Goal: Transaction & Acquisition: Purchase product/service

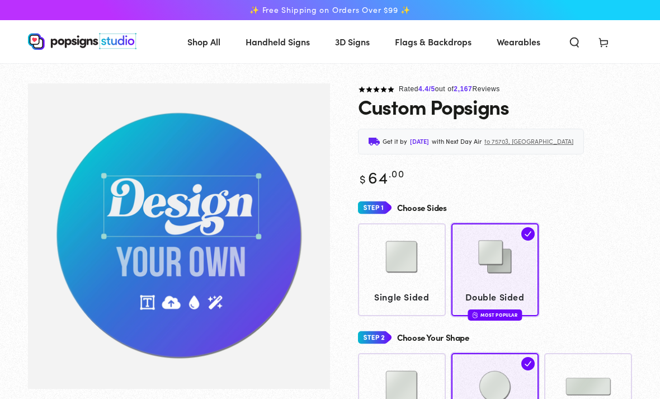
click at [394, 285] on img at bounding box center [402, 257] width 56 height 56
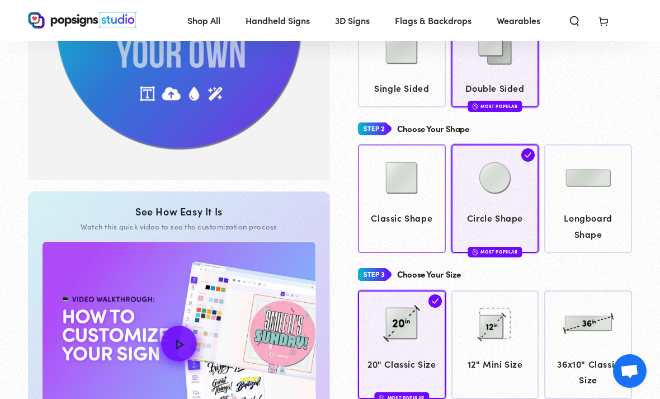
click at [427, 213] on span "Classic Shape" at bounding box center [402, 218] width 77 height 16
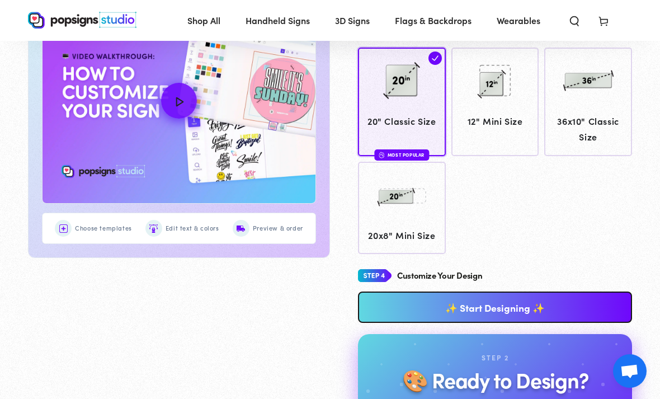
scroll to position [448, 0]
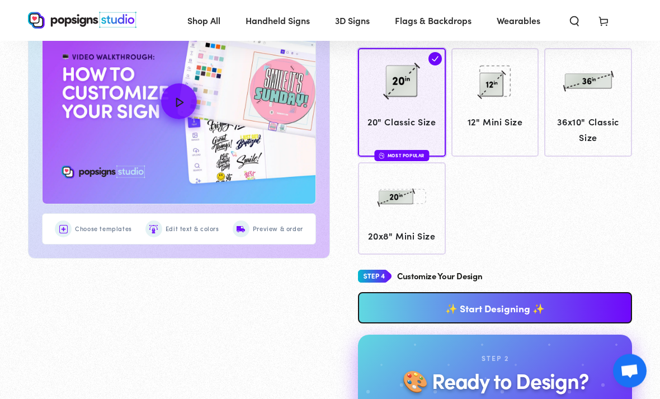
click at [537, 353] on div "Step 2 🎨 Ready to Design?" at bounding box center [495, 373] width 238 height 40
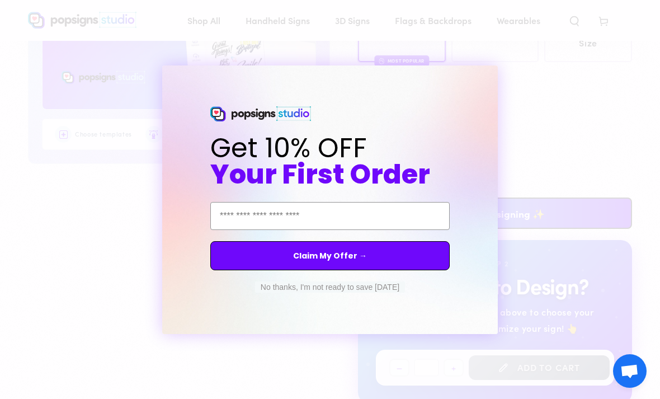
scroll to position [555, 0]
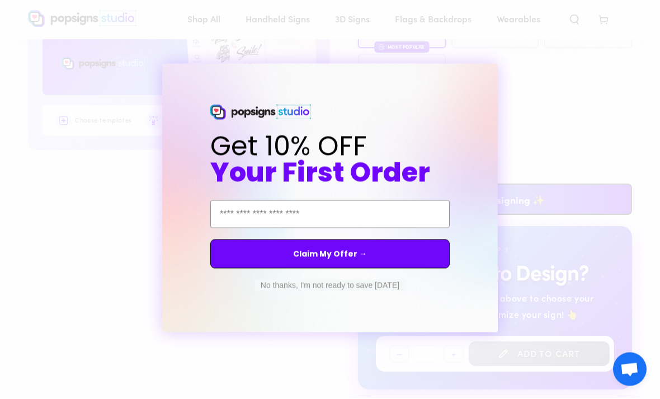
click at [389, 292] on button "No thanks, I'm not ready to save today" at bounding box center [330, 286] width 150 height 11
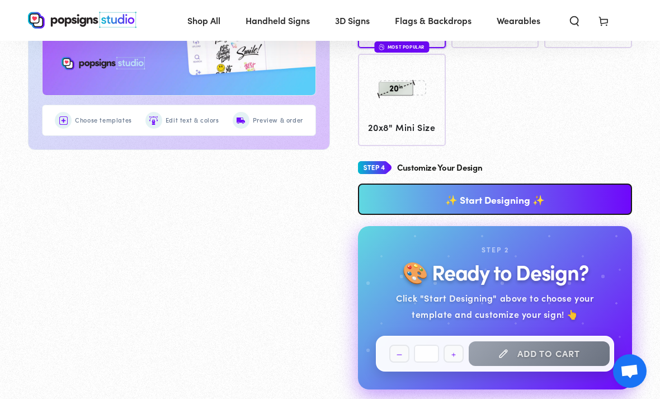
click at [499, 203] on link "✨ Start Designing ✨" at bounding box center [495, 198] width 274 height 31
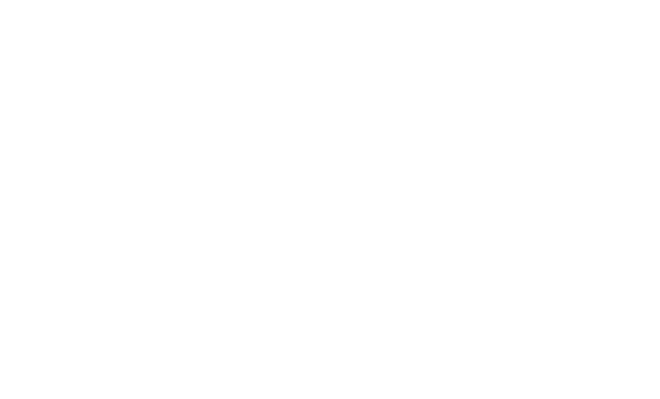
scroll to position [0, 0]
type textarea "An ancient tree with a door leading to a magical world"
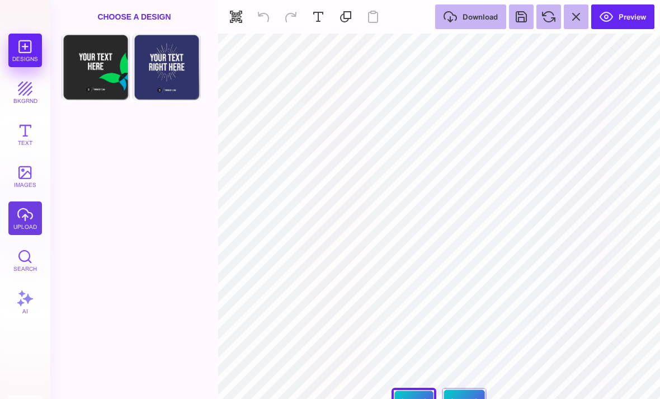
click at [34, 218] on button "upload" at bounding box center [25, 218] width 34 height 34
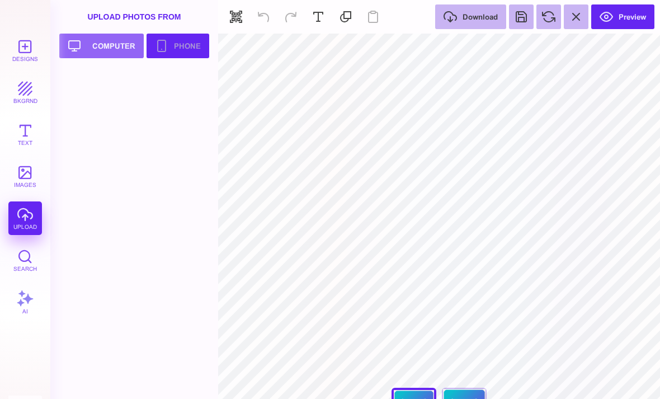
click at [190, 51] on button "Phone" at bounding box center [178, 46] width 63 height 25
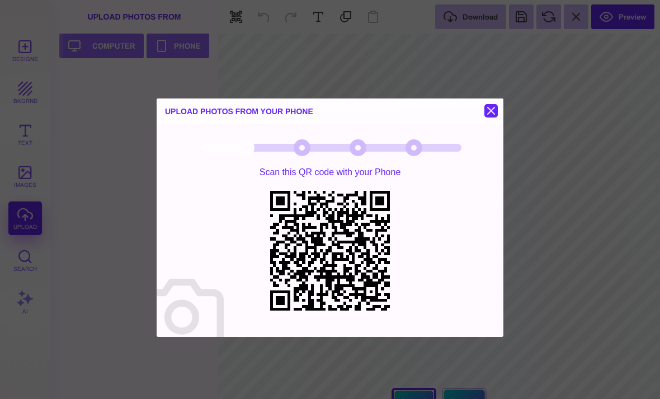
click at [492, 107] on button at bounding box center [490, 110] width 13 height 13
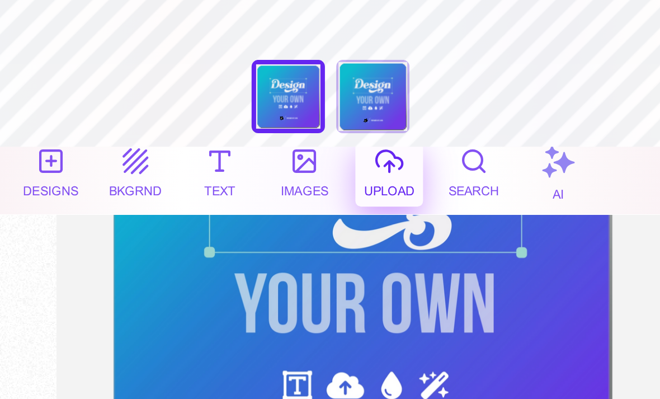
scroll to position [83, 0]
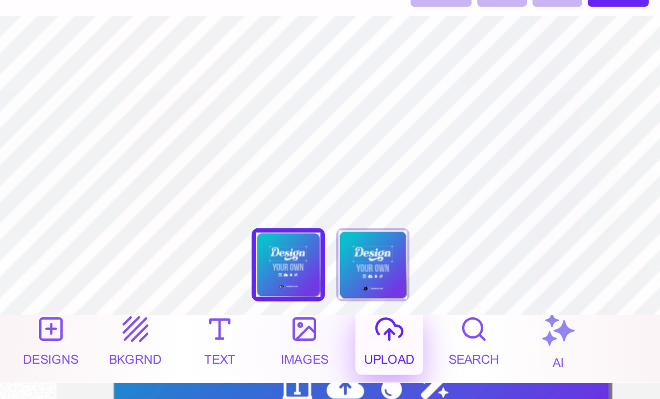
click at [187, 145] on button "upload" at bounding box center [193, 143] width 34 height 34
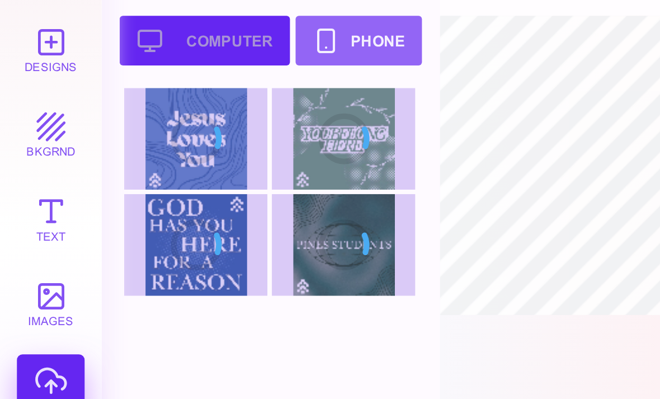
scroll to position [46, 0]
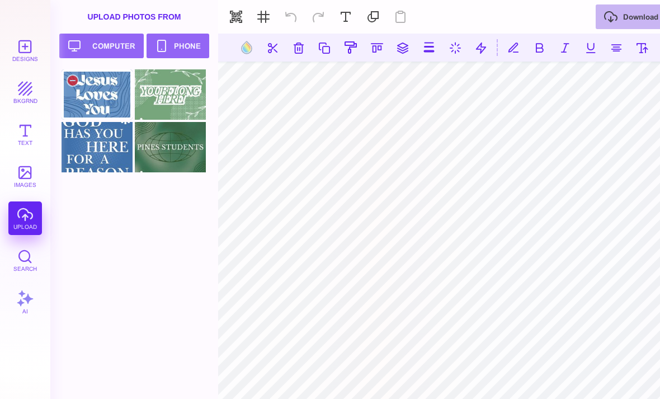
click at [111, 103] on div at bounding box center [97, 94] width 71 height 50
type input "#000000"
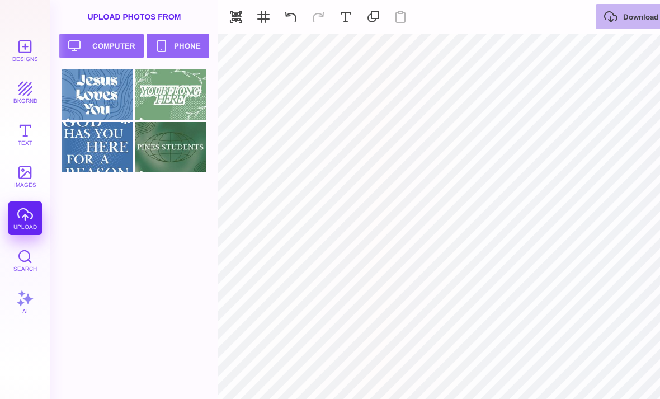
click at [216, 279] on section "Upload Photos From Upload your artwork Computer Phone" at bounding box center [134, 257] width 168 height 514
click at [267, 21] on button at bounding box center [263, 16] width 25 height 25
click at [268, 18] on button at bounding box center [263, 16] width 25 height 25
click at [265, 13] on button at bounding box center [263, 16] width 25 height 25
click at [264, 18] on button at bounding box center [263, 16] width 25 height 25
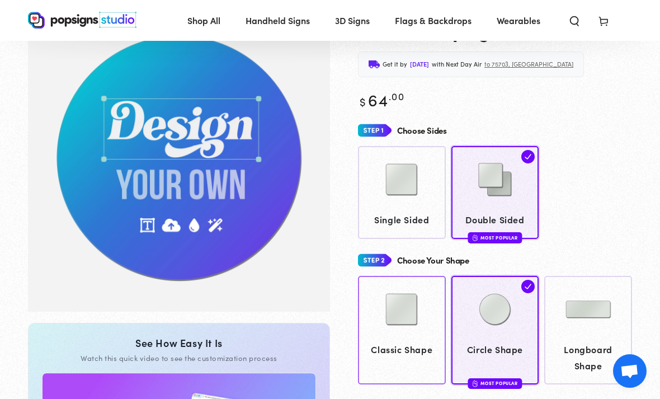
click at [418, 330] on img at bounding box center [402, 309] width 56 height 56
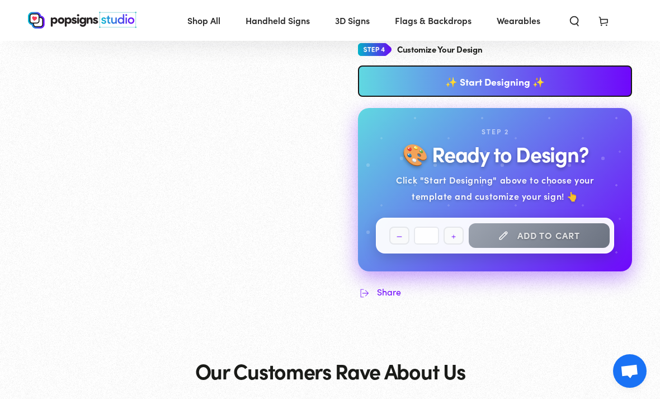
click at [580, 90] on link "✨ Start Designing ✨" at bounding box center [495, 80] width 274 height 31
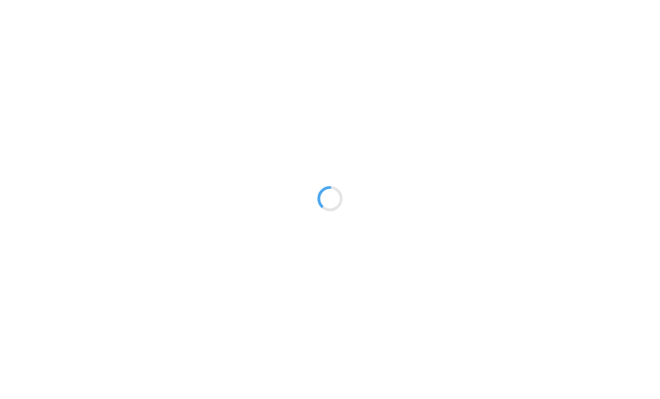
type textarea "An ancient tree with a door leading to a magical world"
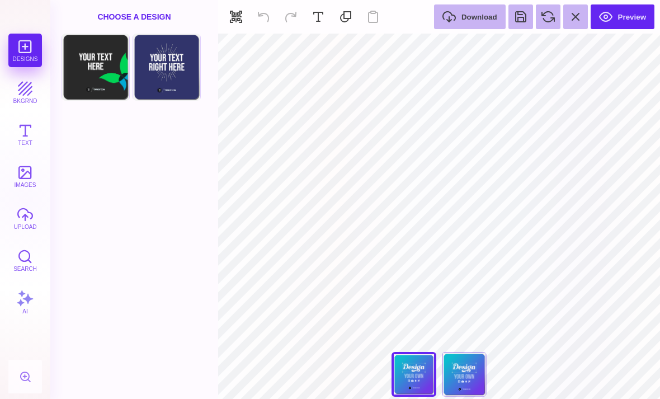
click at [27, 219] on button "upload" at bounding box center [25, 218] width 34 height 34
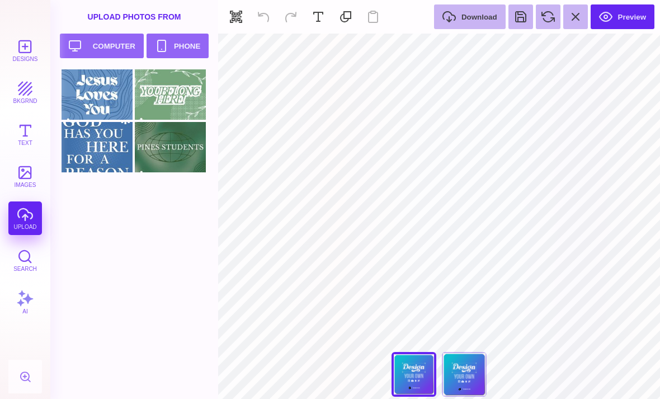
click at [105, 101] on div at bounding box center [97, 94] width 71 height 50
type input "#000000"
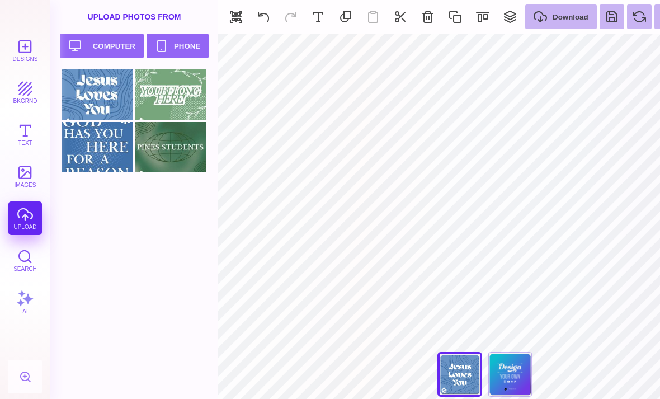
click at [488, 397] on div "Back" at bounding box center [510, 374] width 45 height 45
click at [120, 95] on div at bounding box center [97, 94] width 71 height 50
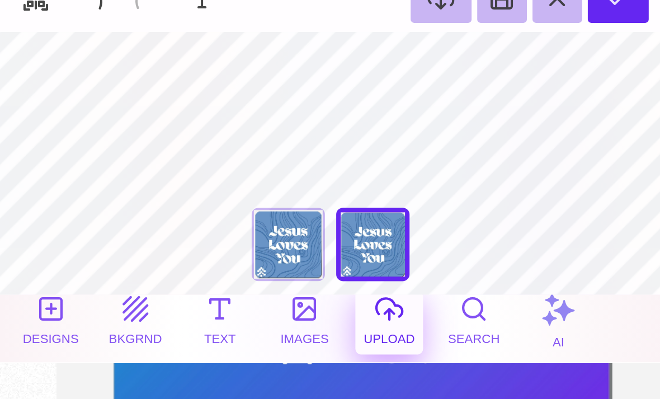
scroll to position [59, 0]
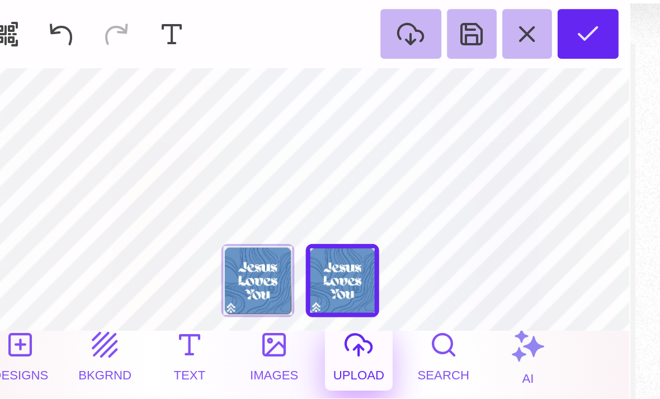
click at [122, 140] on div "Front" at bounding box center [113, 139] width 36 height 36
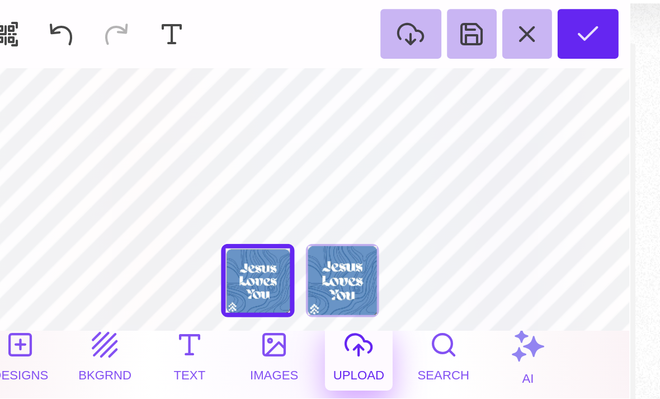
click at [165, 180] on button "upload" at bounding box center [163, 177] width 34 height 34
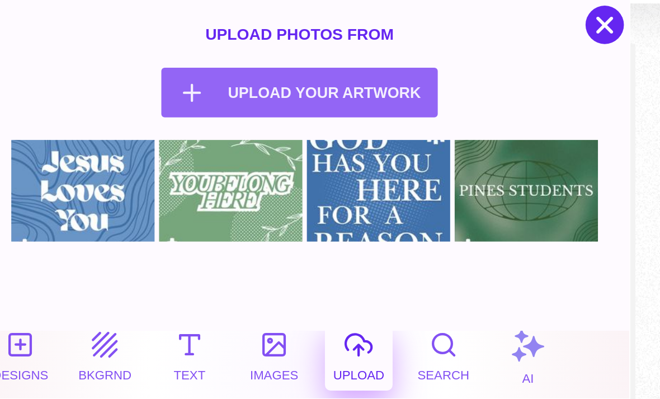
click at [177, 48] on button "Upload your artwork Computer" at bounding box center [133, 46] width 137 height 25
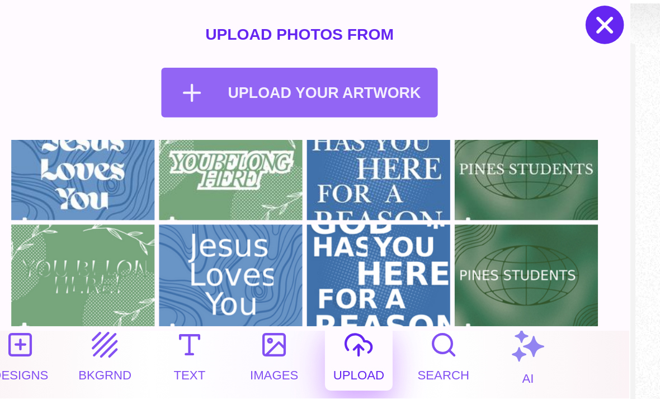
scroll to position [24, 0]
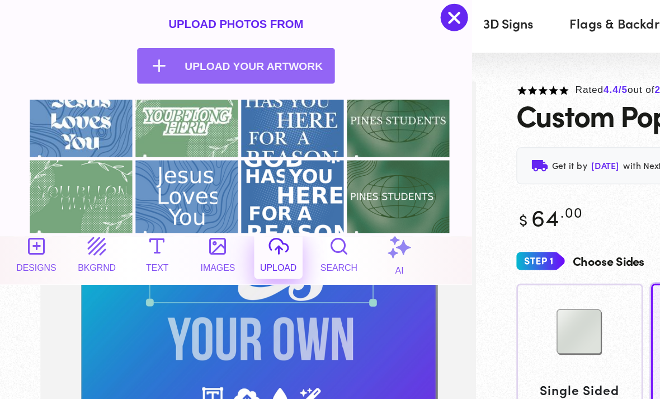
click at [149, 133] on div at bounding box center [129, 136] width 71 height 50
click at [0, 0] on div at bounding box center [0, 0] width 0 height 0
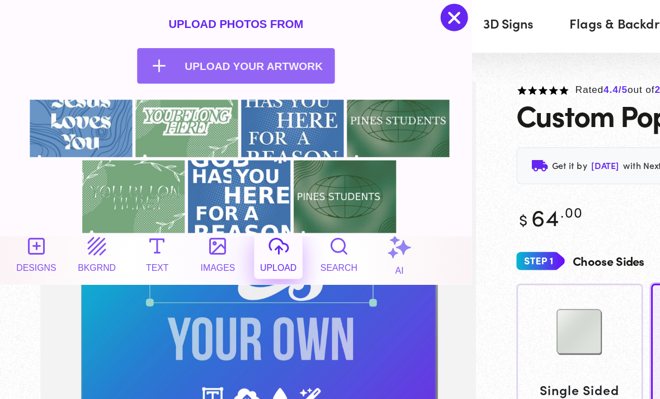
click at [0, 0] on div at bounding box center [0, 0] width 0 height 0
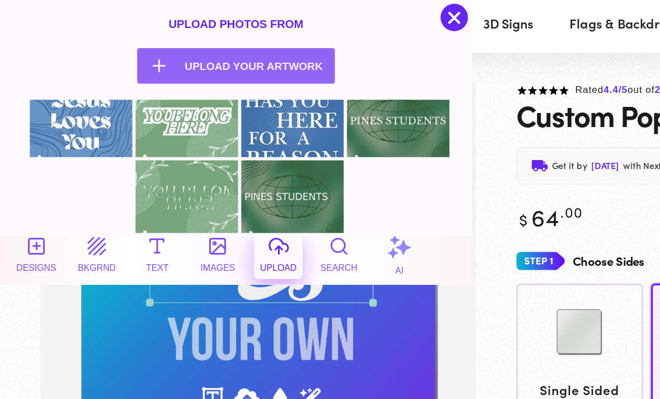
click at [0, 0] on div at bounding box center [0, 0] width 0 height 0
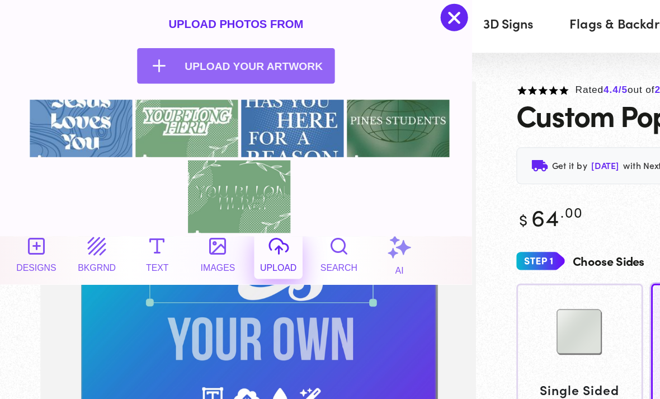
click at [0, 0] on div at bounding box center [0, 0] width 0 height 0
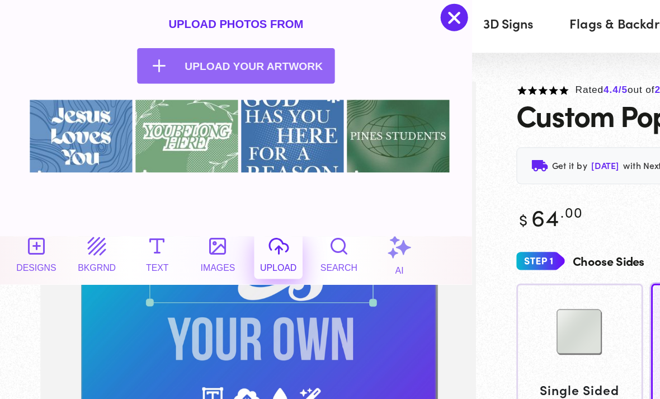
scroll to position [0, 0]
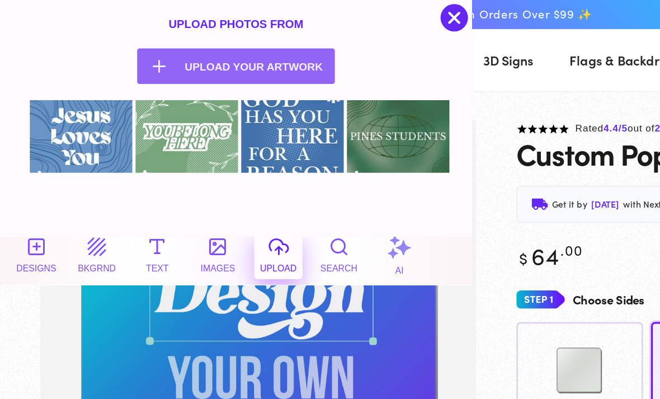
click at [317, 15] on div at bounding box center [314, 12] width 19 height 19
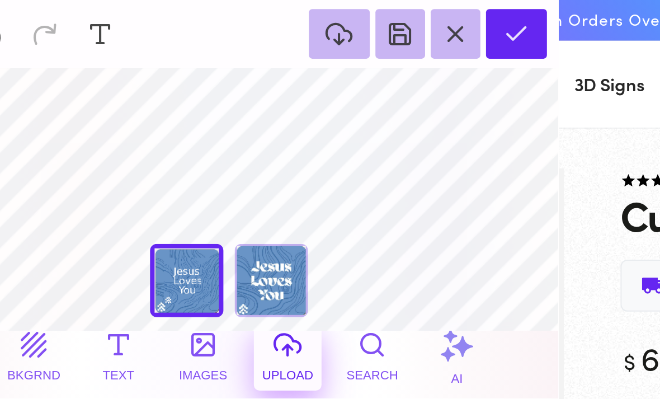
click at [94, 144] on div "Back" at bounding box center [83, 139] width 36 height 36
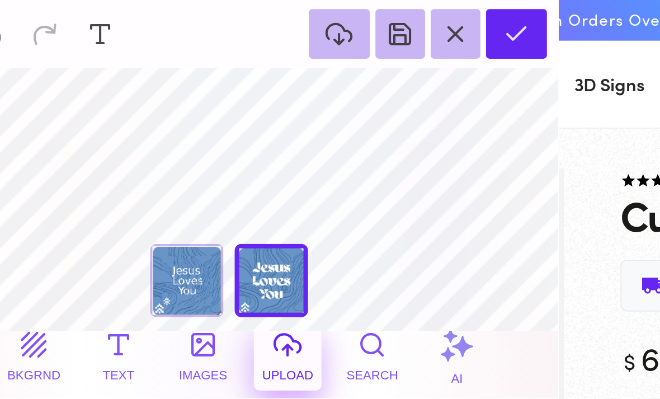
click at [47, 140] on div "Front" at bounding box center [41, 139] width 36 height 36
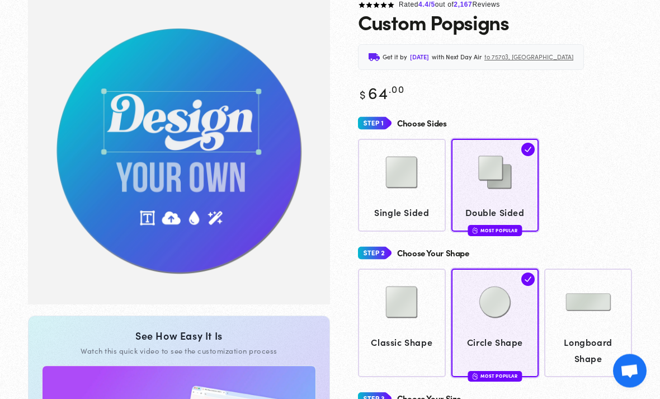
scroll to position [83, 0]
